Goal: Information Seeking & Learning: Learn about a topic

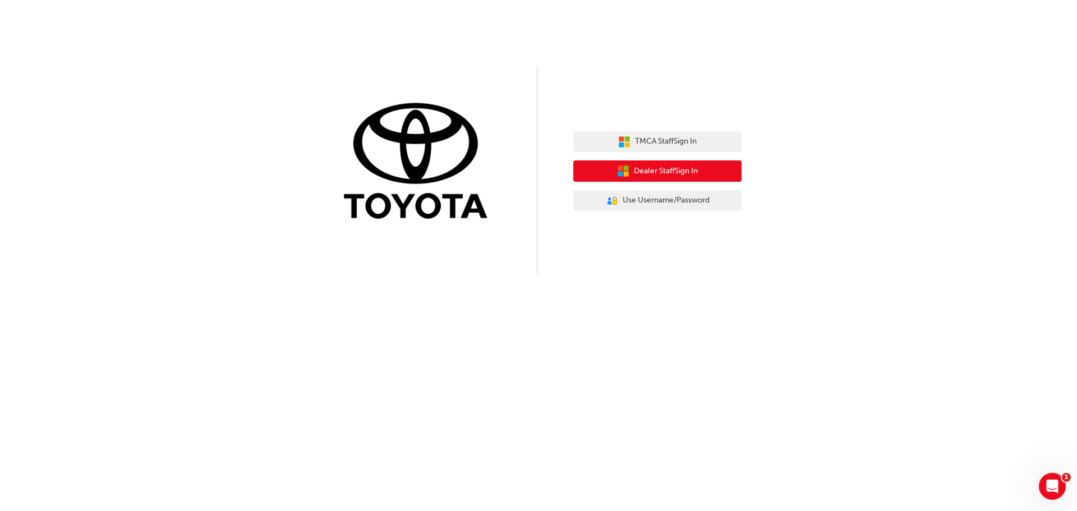
click at [694, 171] on span "Dealer Staff Sign In" at bounding box center [666, 171] width 64 height 13
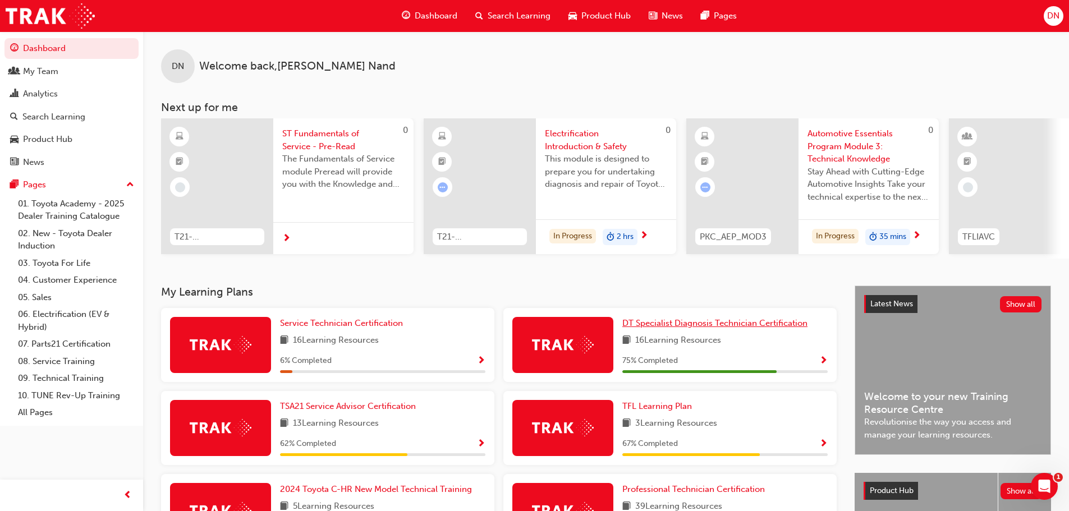
click at [742, 328] on span "DT Specialist Diagnosis Technician Certification" at bounding box center [714, 323] width 185 height 10
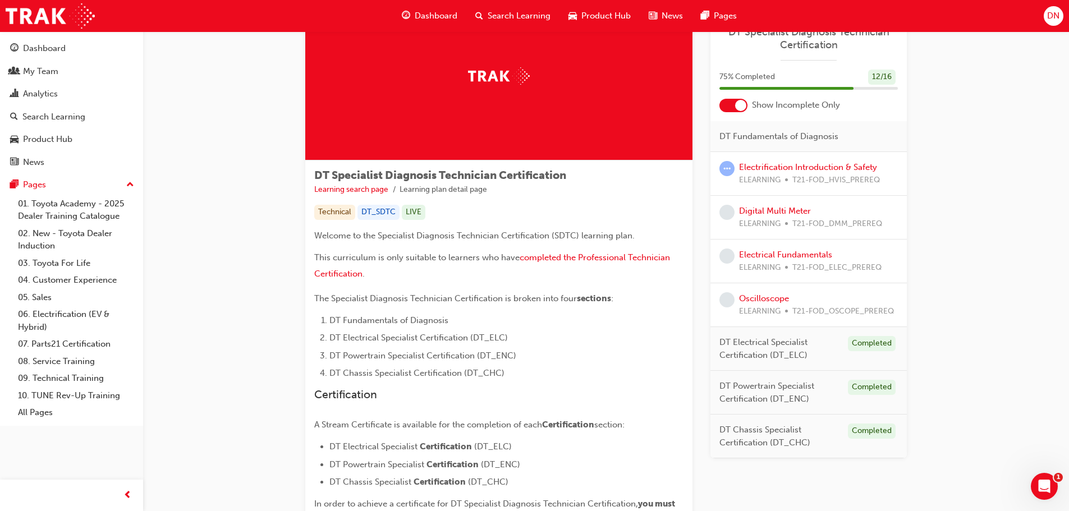
scroll to position [10, 0]
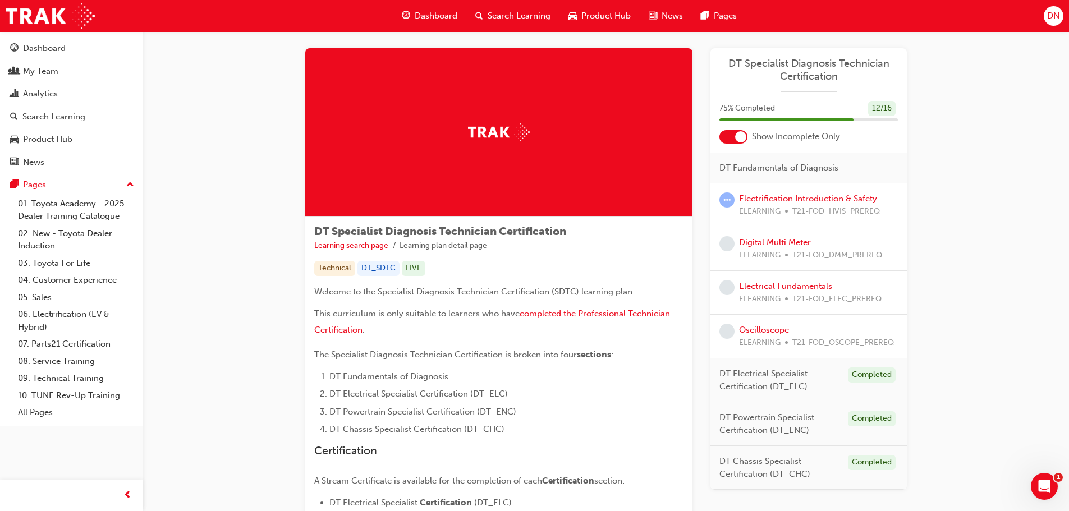
click at [805, 200] on link "Electrification Introduction & Safety" at bounding box center [808, 199] width 138 height 10
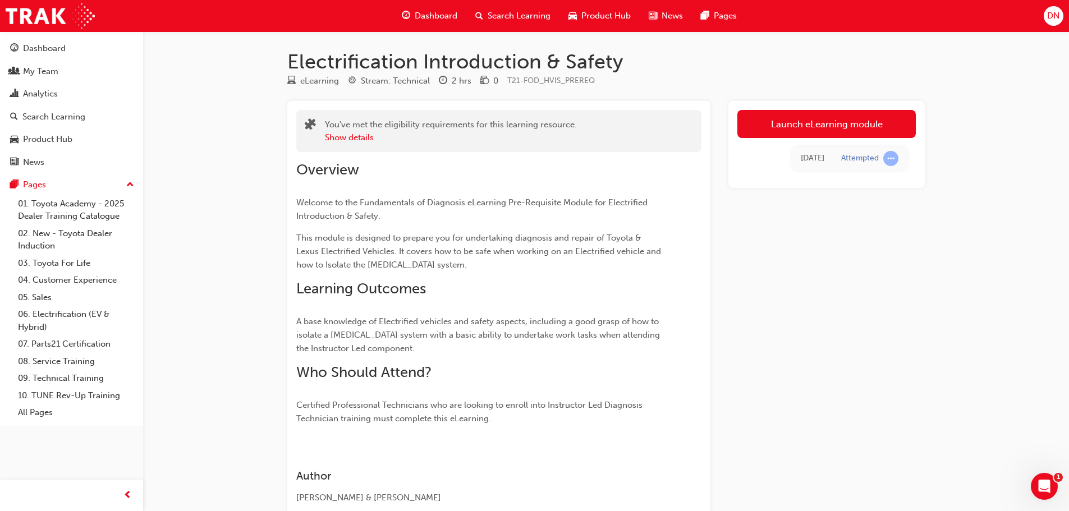
click at [911, 164] on div "Mon 16 Jun 2025 Attempted" at bounding box center [826, 158] width 178 height 41
click at [880, 156] on div "Attempted" at bounding box center [869, 158] width 57 height 15
click at [817, 85] on div "eLearning Stream: Technical 2 hrs 0 T21-FOD_HVIS_PREREQ" at bounding box center [605, 83] width 637 height 19
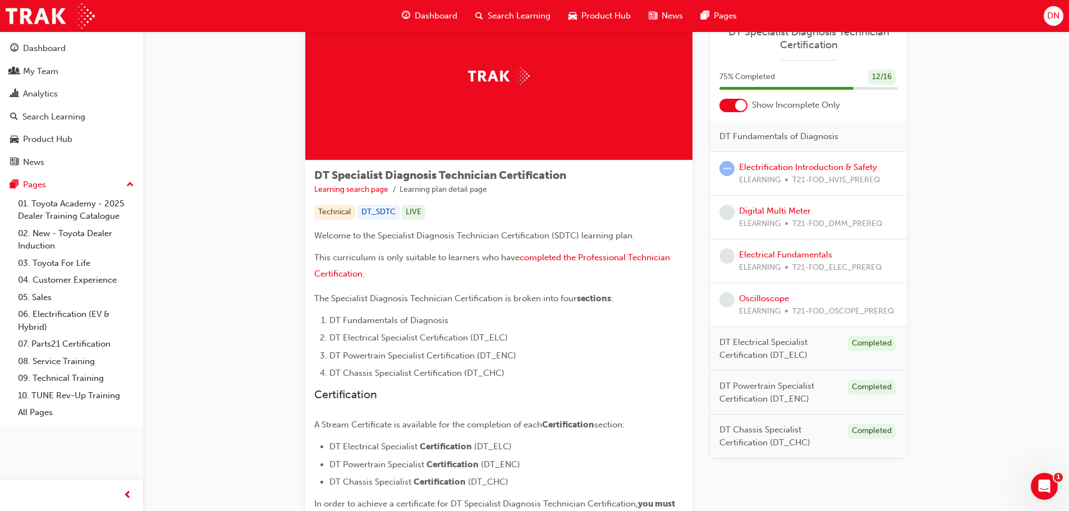
scroll to position [10, 0]
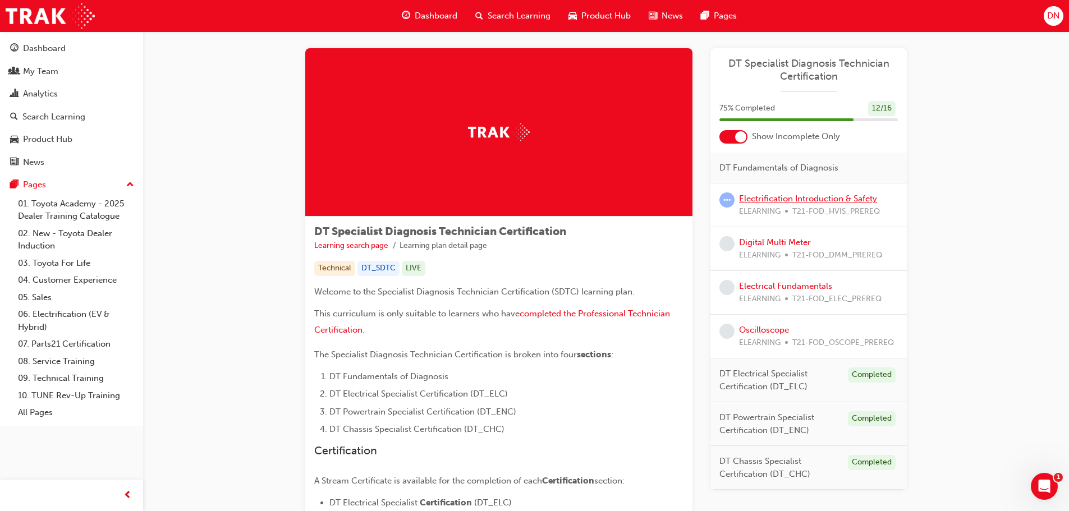
click at [784, 201] on link "Electrification Introduction & Safety" at bounding box center [808, 199] width 138 height 10
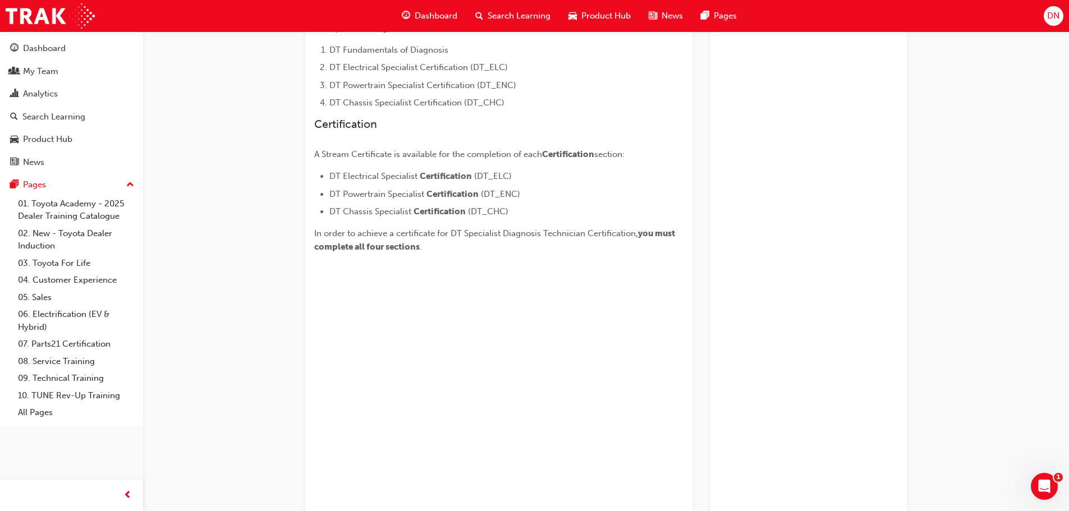
scroll to position [178, 0]
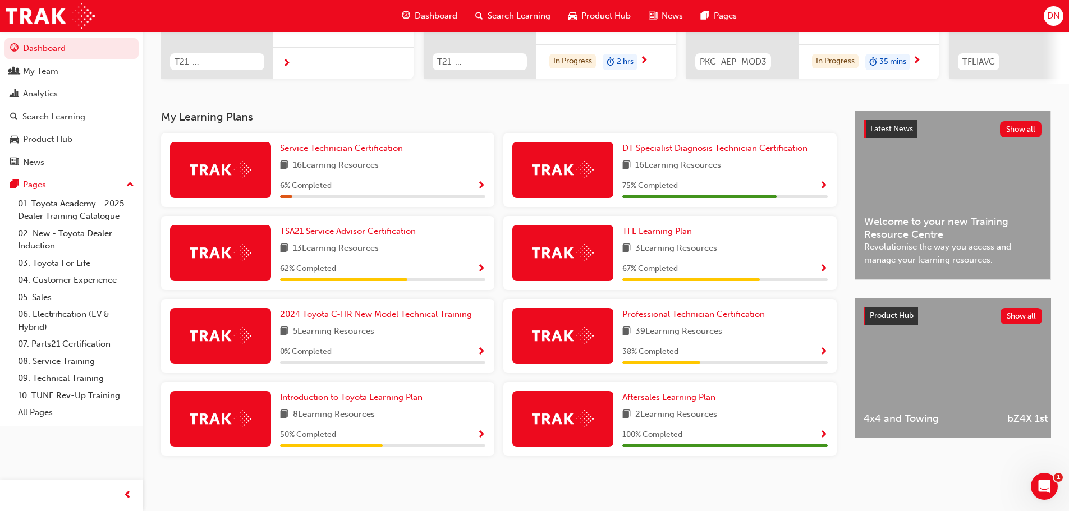
scroll to position [179, 0]
click at [446, 118] on h3 "My Learning Plans" at bounding box center [498, 116] width 675 height 13
drag, startPoint x: 266, startPoint y: 116, endPoint x: 163, endPoint y: 123, distance: 103.4
click at [163, 123] on h3 "My Learning Plans" at bounding box center [498, 116] width 675 height 13
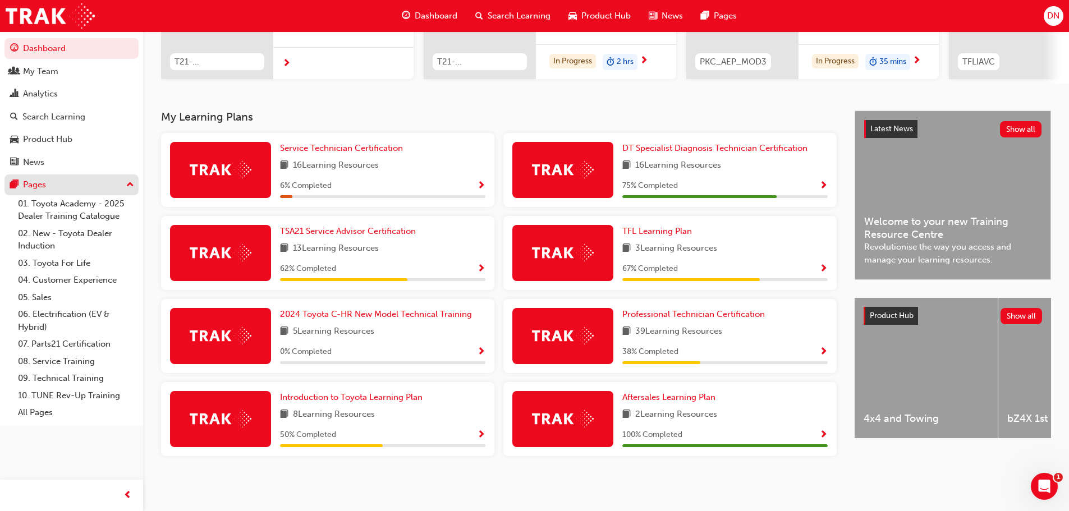
click at [134, 187] on button "Pages" at bounding box center [71, 184] width 134 height 21
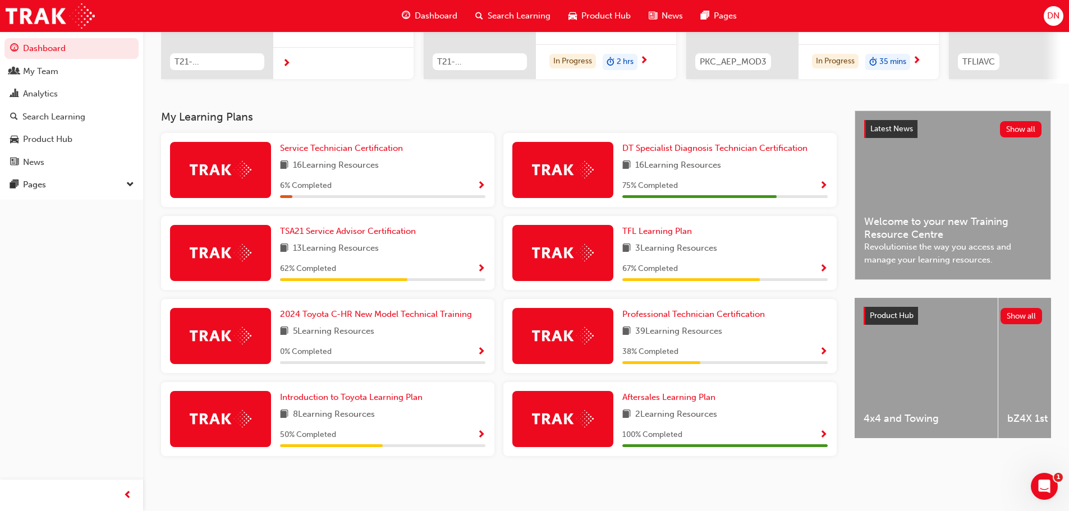
click at [133, 183] on span "down-icon" at bounding box center [130, 185] width 8 height 15
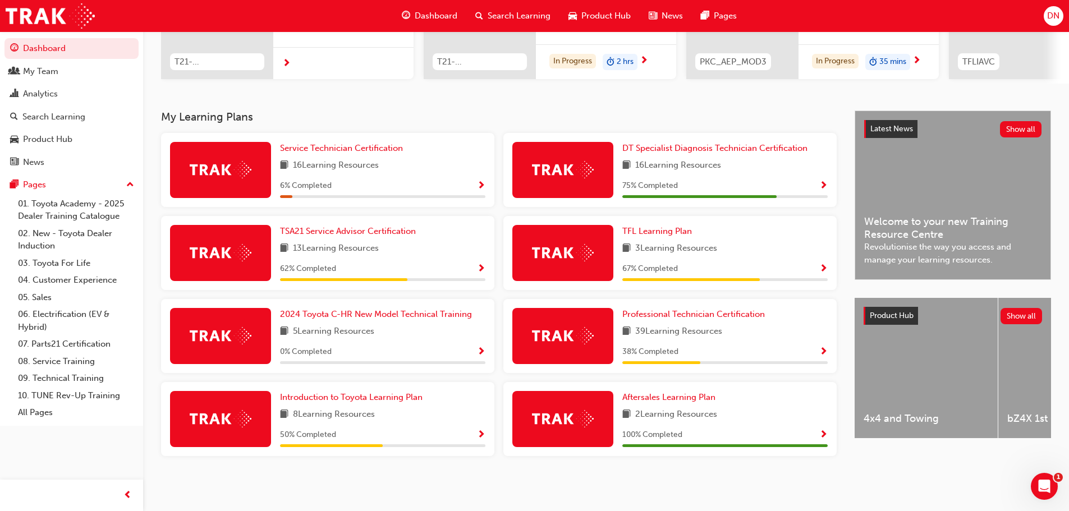
click at [240, 490] on div "DN Welcome back , Daniel Nand Next up for me 0 T21-STFOS_PRE_READ ST Fundamenta…" at bounding box center [534, 168] width 1069 height 686
click at [649, 475] on div "My Learning Plans Service Technician Certification 16 Learning Resources 6 % Co…" at bounding box center [507, 296] width 693 height 372
click at [777, 148] on span "DT Specialist Diagnosis Technician Certification" at bounding box center [714, 148] width 185 height 10
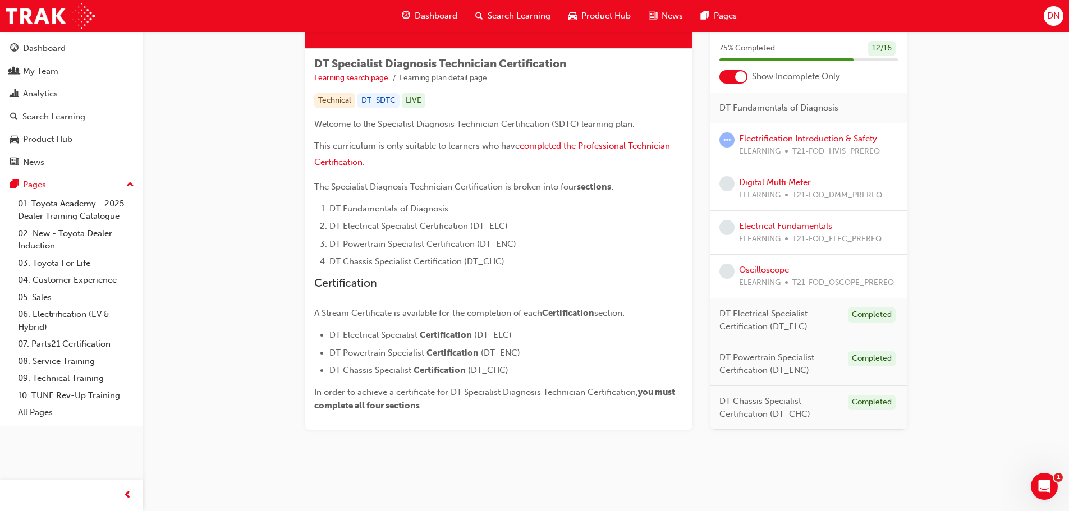
scroll to position [178, 0]
click at [735, 75] on div at bounding box center [740, 76] width 11 height 11
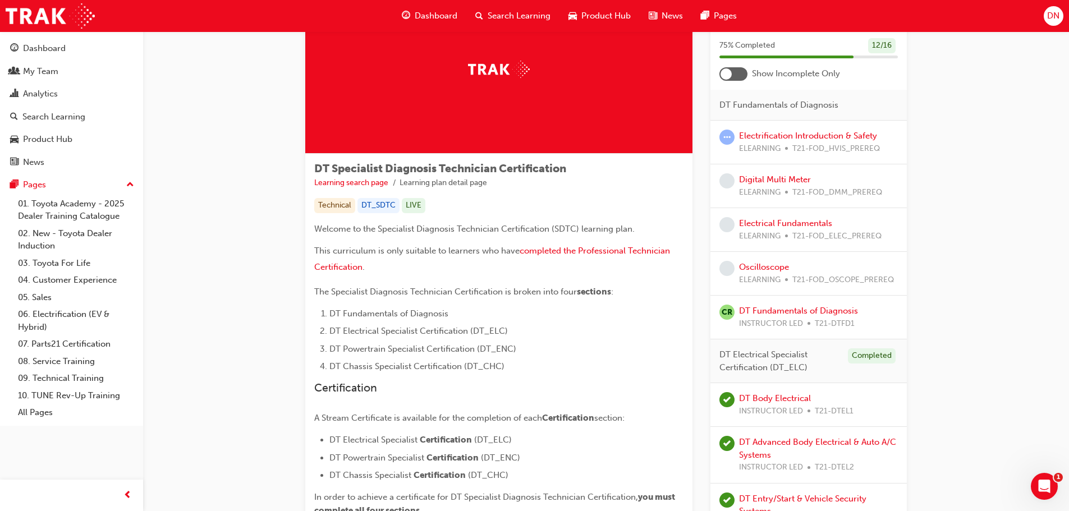
scroll to position [0, 0]
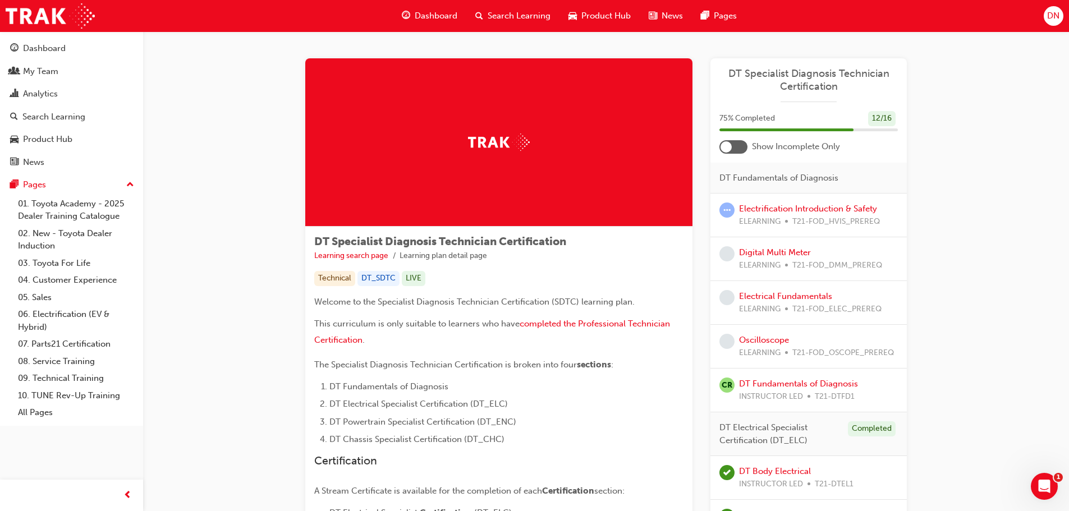
click at [448, 15] on span "Dashboard" at bounding box center [436, 16] width 43 height 13
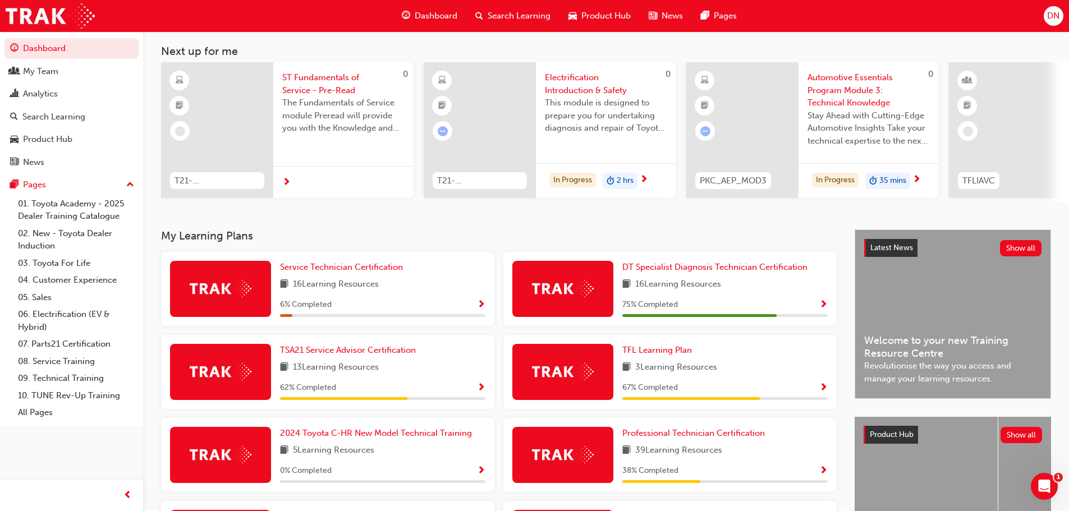
scroll to position [179, 0]
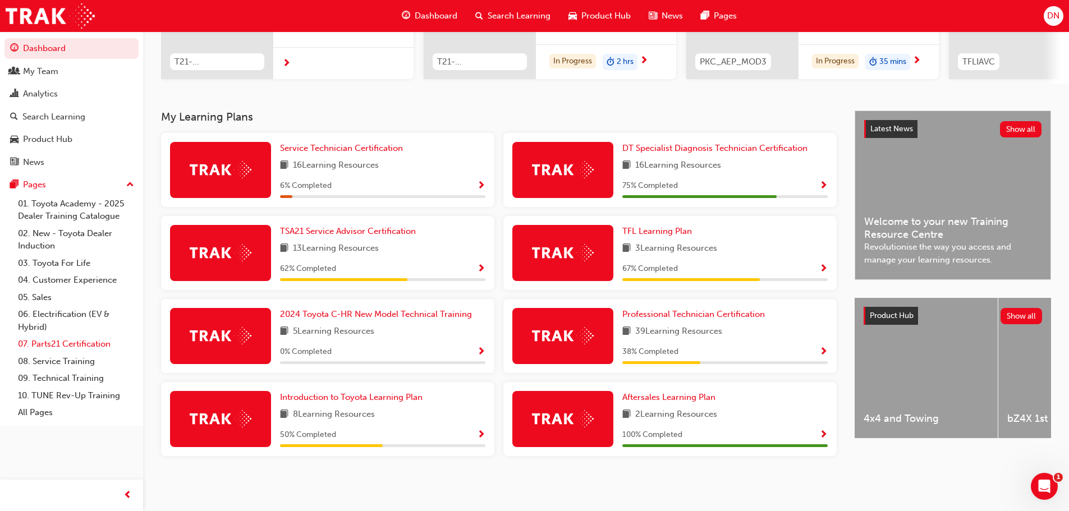
click at [73, 340] on link "07. Parts21 Certification" at bounding box center [75, 343] width 125 height 17
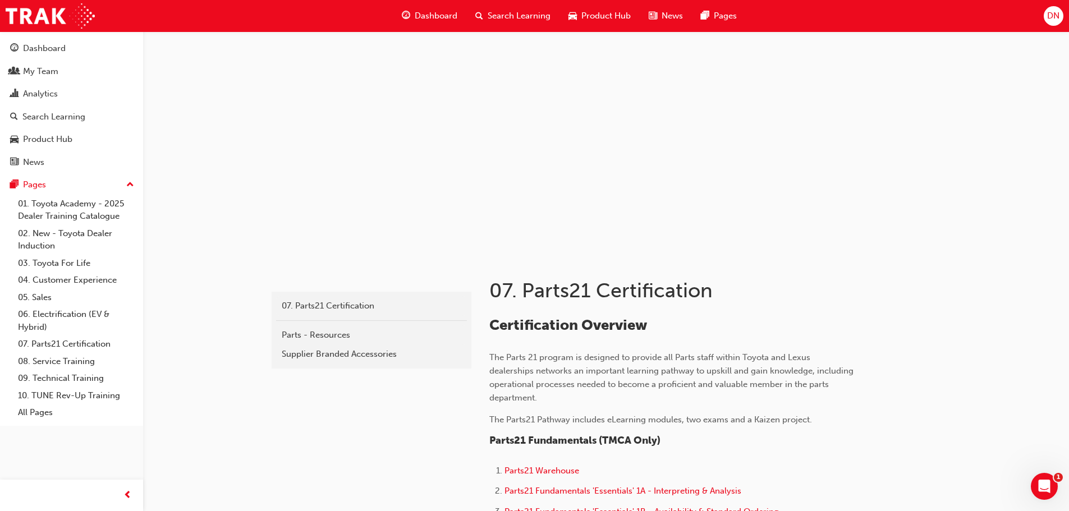
click at [516, 6] on div "Search Learning" at bounding box center [512, 15] width 93 height 23
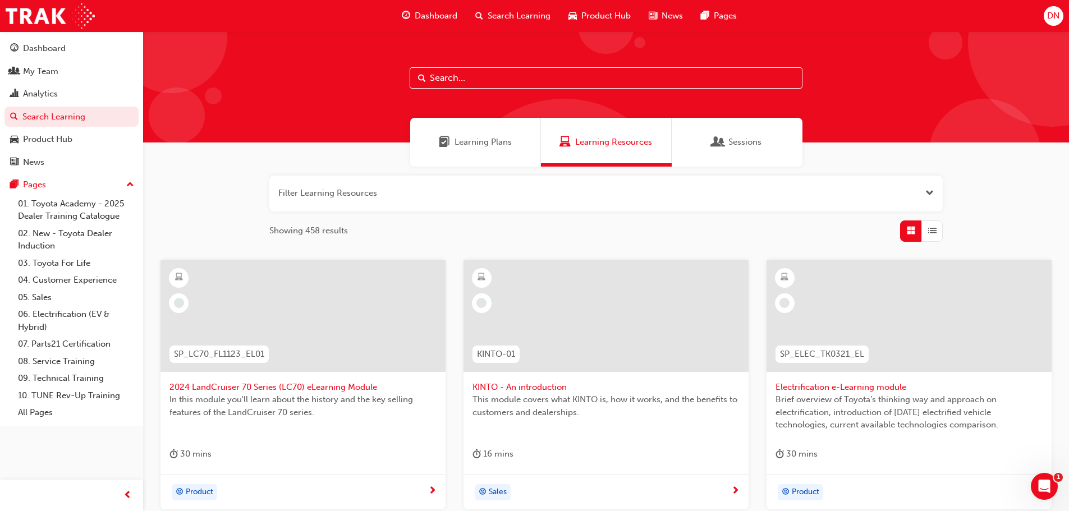
click at [461, 14] on div "Dashboard" at bounding box center [429, 15] width 73 height 23
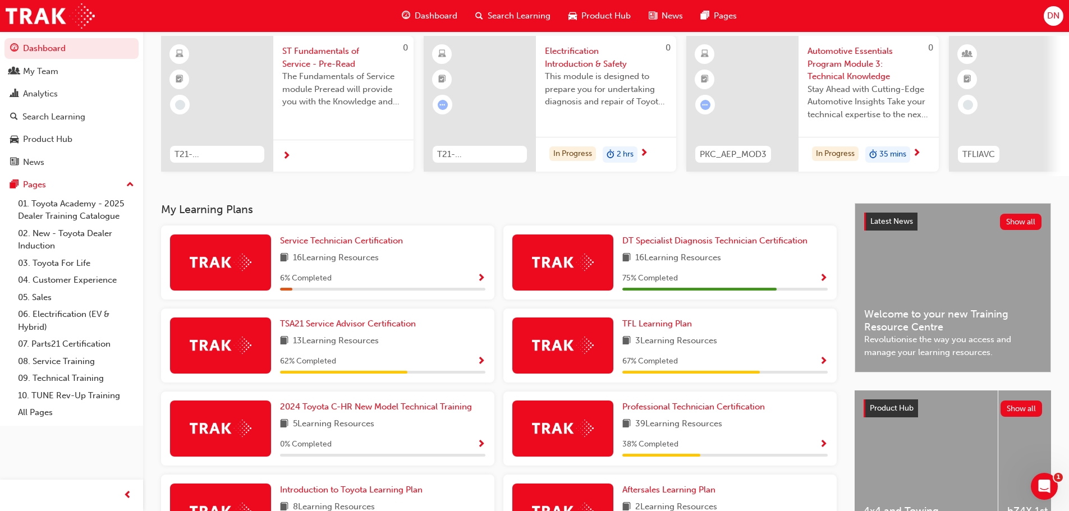
scroll to position [45, 0]
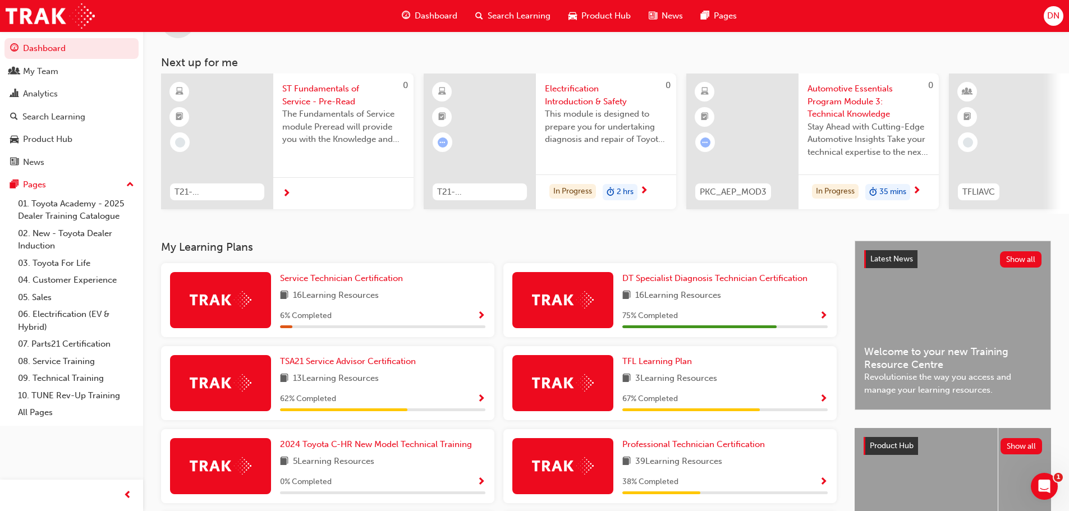
click at [1061, 25] on button "DN" at bounding box center [1053, 16] width 20 height 20
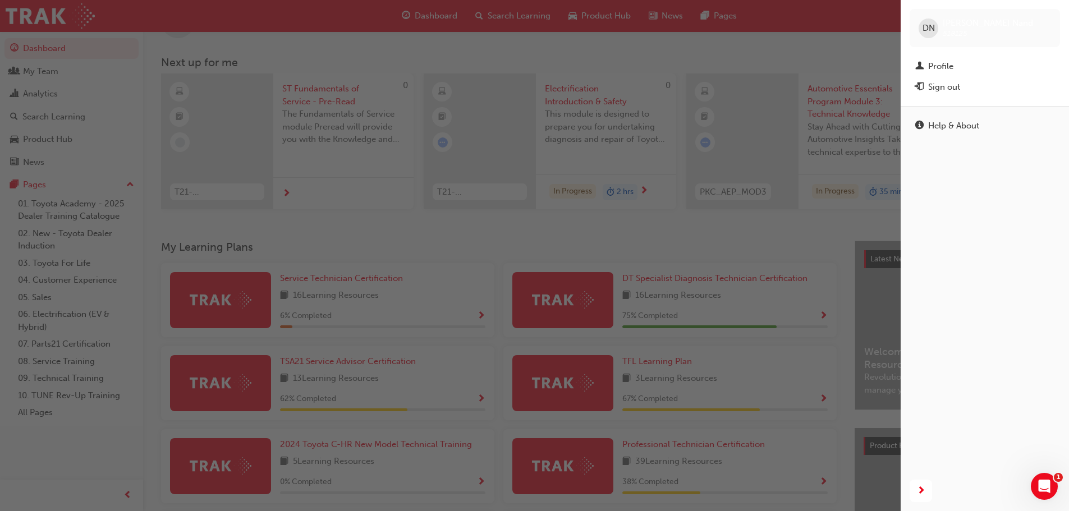
click at [883, 94] on div "button" at bounding box center [450, 255] width 900 height 511
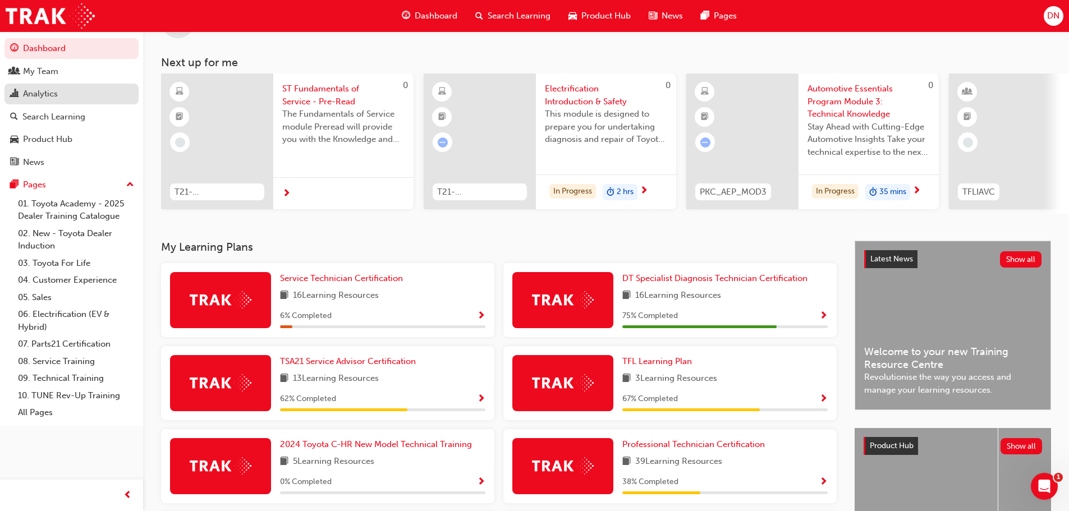
click at [63, 92] on div "Analytics" at bounding box center [71, 94] width 123 height 14
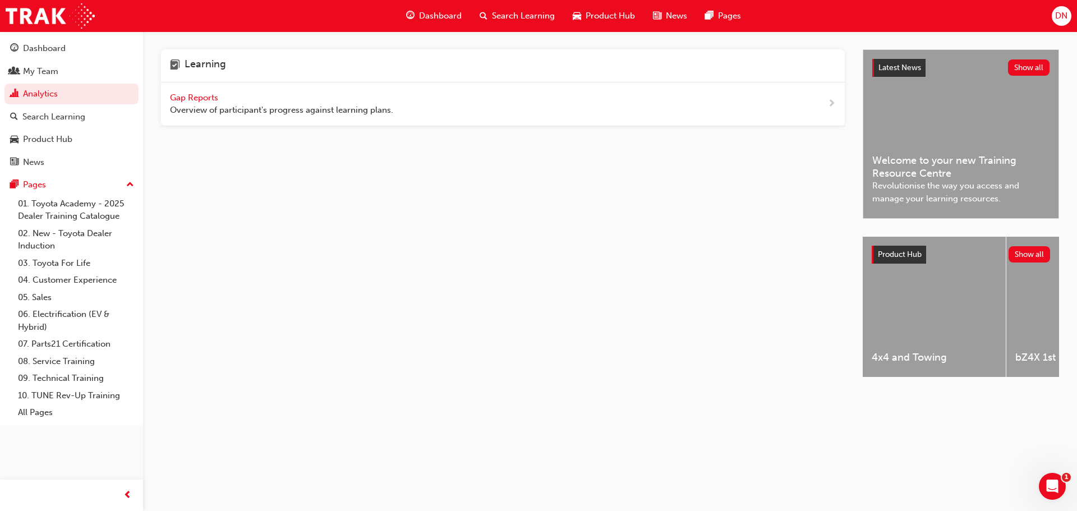
click at [127, 184] on span "up-icon" at bounding box center [130, 185] width 8 height 15
